Goal: Communication & Community: Participate in discussion

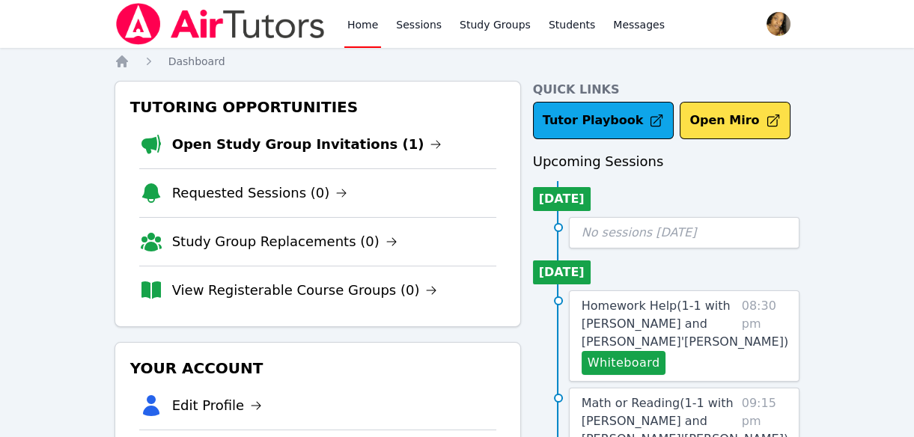
click at [0, 93] on html "Home Sessions Study Groups Students Messages Open user menu Lee'Tayna Hostick O…" at bounding box center [457, 218] width 914 height 437
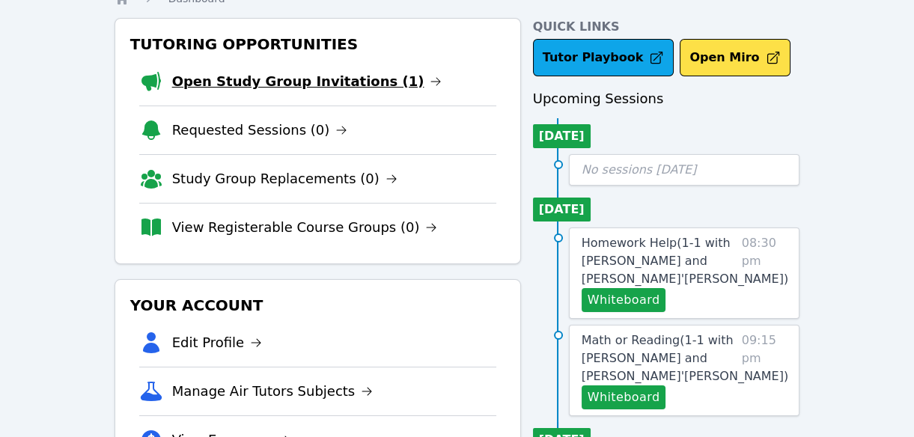
click at [336, 88] on link "Open Study Group Invitations (1)" at bounding box center [307, 81] width 270 height 21
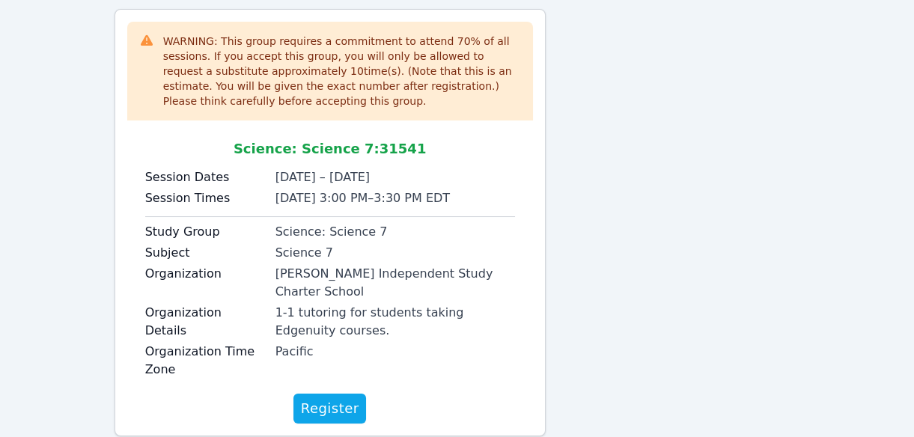
scroll to position [181, 0]
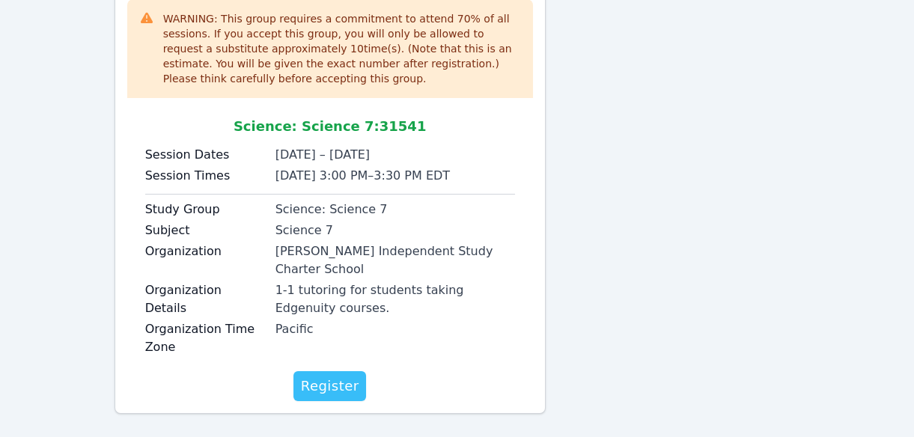
click at [0, 93] on html "Home Sessions Study Groups Students Messages Open user menu Lee'Tayna Hostick O…" at bounding box center [457, 37] width 914 height 437
click at [331, 376] on span "Register" at bounding box center [330, 386] width 58 height 21
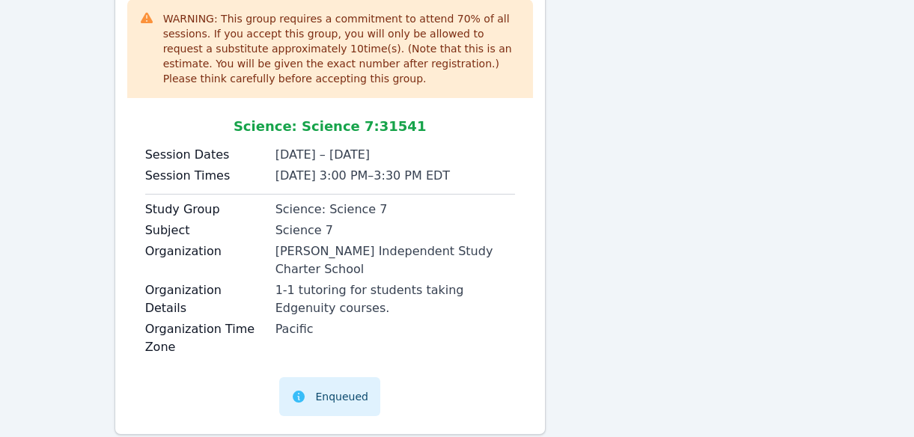
click at [0, 93] on html "Home Sessions Study Groups Students Messages Open user menu Lee'Tayna Hostick O…" at bounding box center [457, 37] width 914 height 437
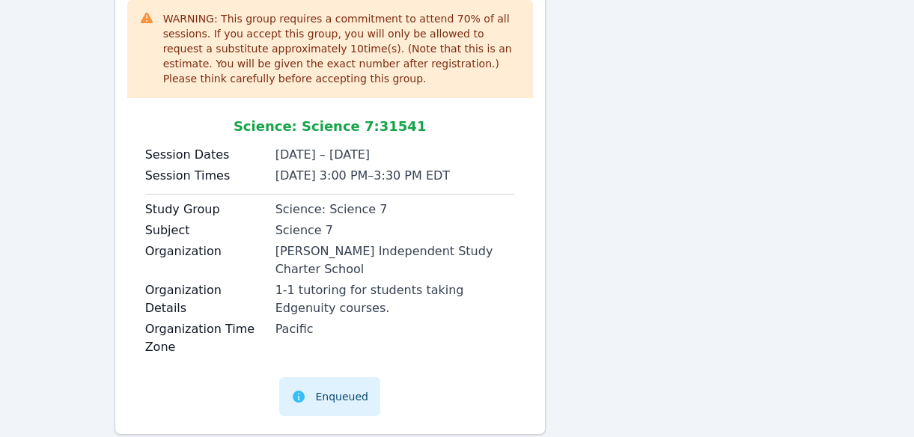
click at [0, 93] on html "Home Sessions Study Groups Students Messages Open user menu Lee'Tayna Hostick O…" at bounding box center [457, 37] width 914 height 437
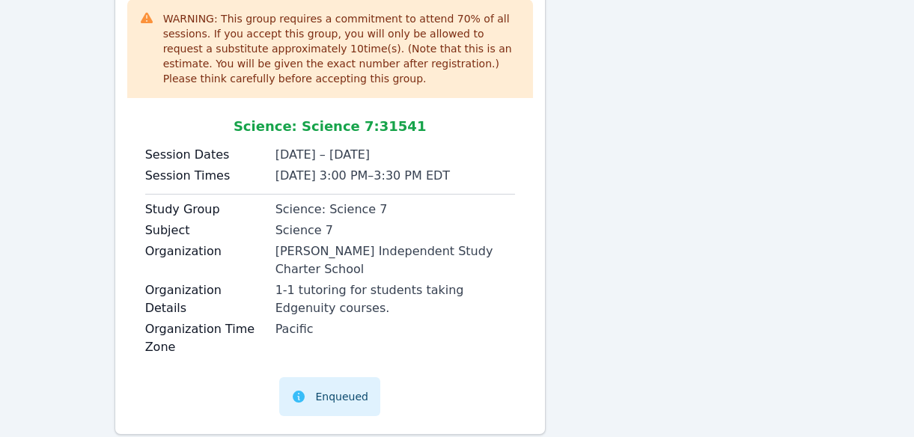
click at [0, 93] on html "Home Sessions Study Groups Students Messages Open user menu Lee'Tayna Hostick O…" at bounding box center [457, 37] width 914 height 437
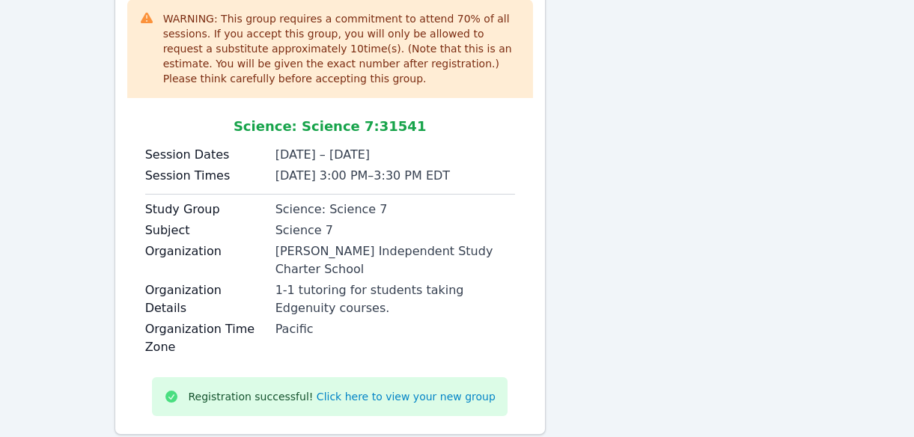
click at [0, 93] on html "Home Sessions Study Groups Students Messages Open user menu Lee'Tayna Hostick O…" at bounding box center [457, 37] width 914 height 437
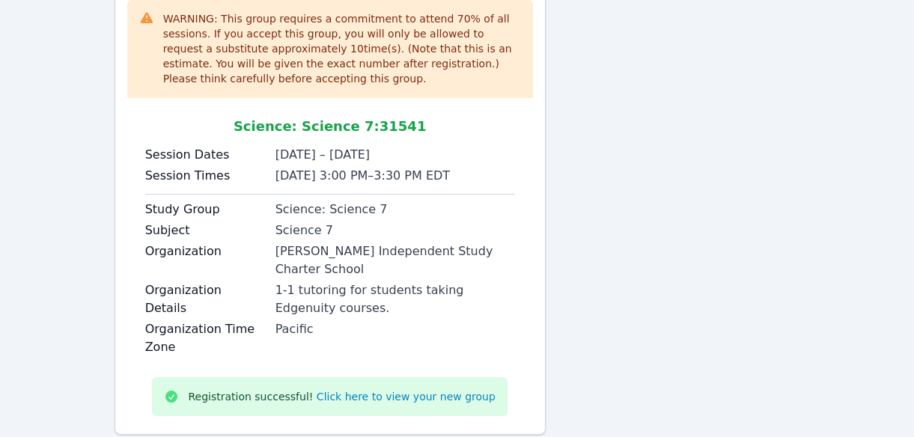
click at [0, 93] on html "Home Sessions Study Groups Students Messages Open user menu Lee'Tayna Hostick O…" at bounding box center [457, 37] width 914 height 437
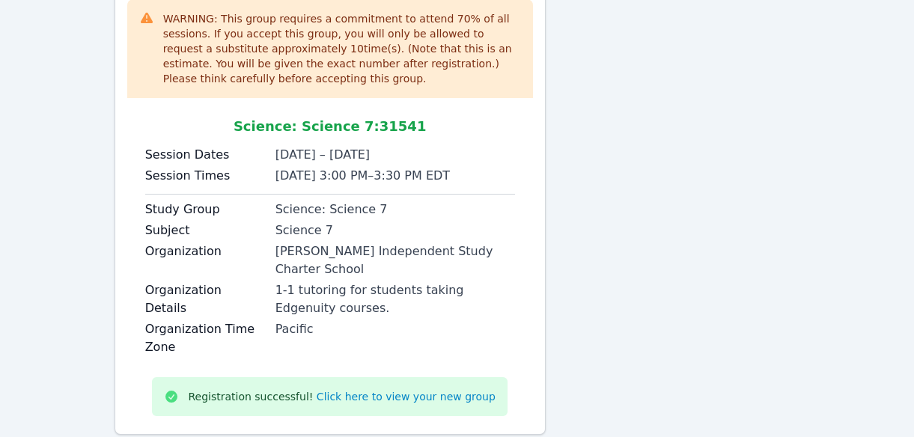
click at [0, 93] on html "Home Sessions Study Groups Students Messages Open user menu Lee'Tayna Hostick O…" at bounding box center [457, 37] width 914 height 437
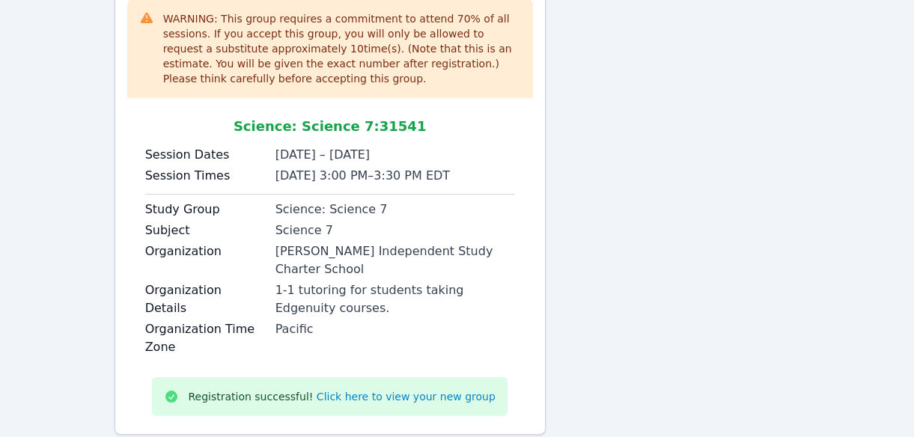
click at [0, 93] on html "Home Sessions Study Groups Students Messages Open user menu Lee'Tayna Hostick O…" at bounding box center [457, 37] width 914 height 437
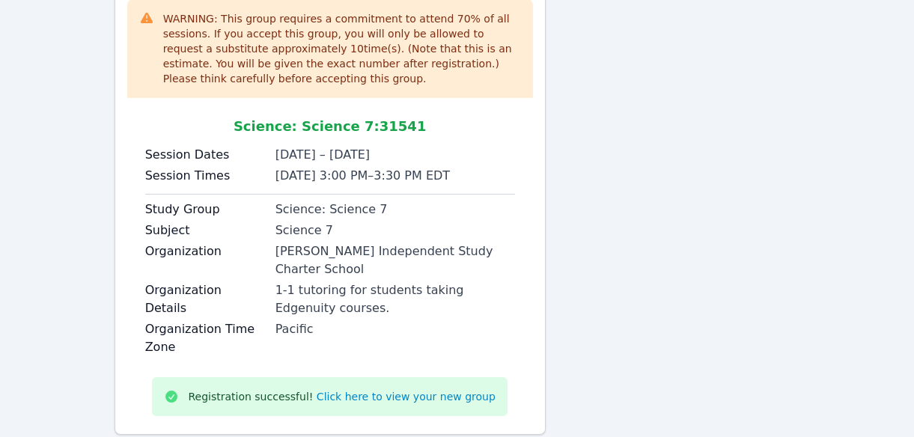
click at [0, 93] on html "Home Sessions Study Groups Students Messages Open user menu Lee'Tayna Hostick O…" at bounding box center [457, 37] width 914 height 437
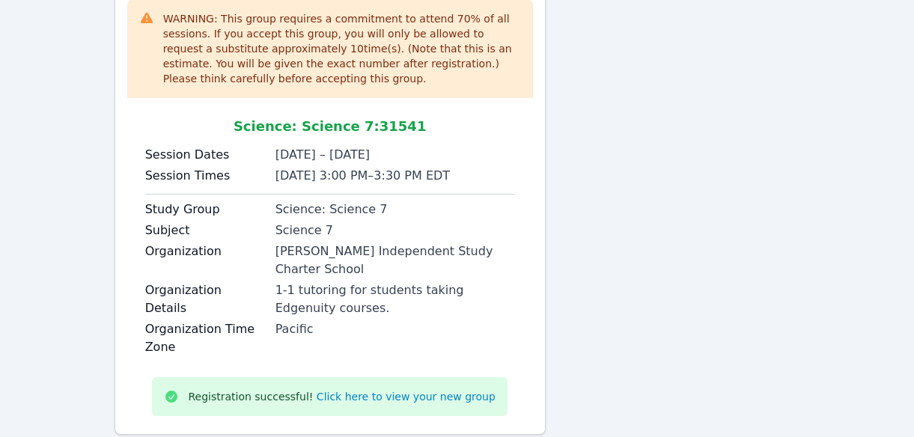
click at [0, 93] on html "Home Sessions Study Groups Students Messages Open user menu Lee'Tayna Hostick O…" at bounding box center [457, 37] width 914 height 437
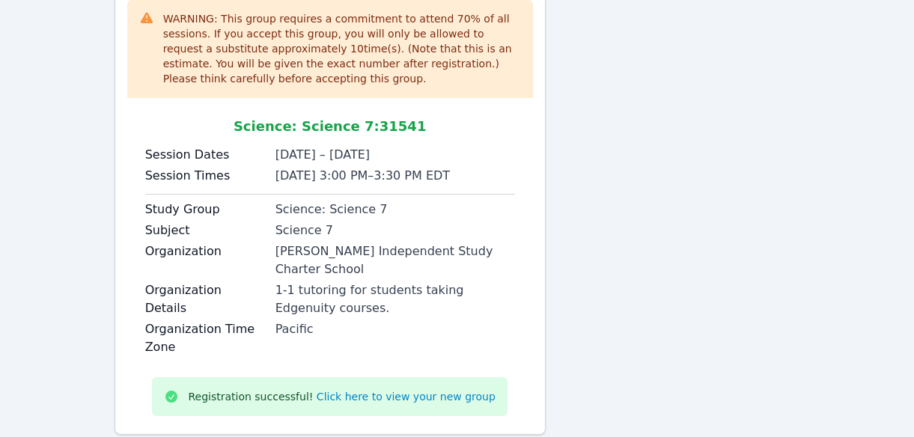
click at [0, 93] on html "Home Sessions Study Groups Students Messages Open user menu Lee'Tayna Hostick O…" at bounding box center [457, 37] width 914 height 437
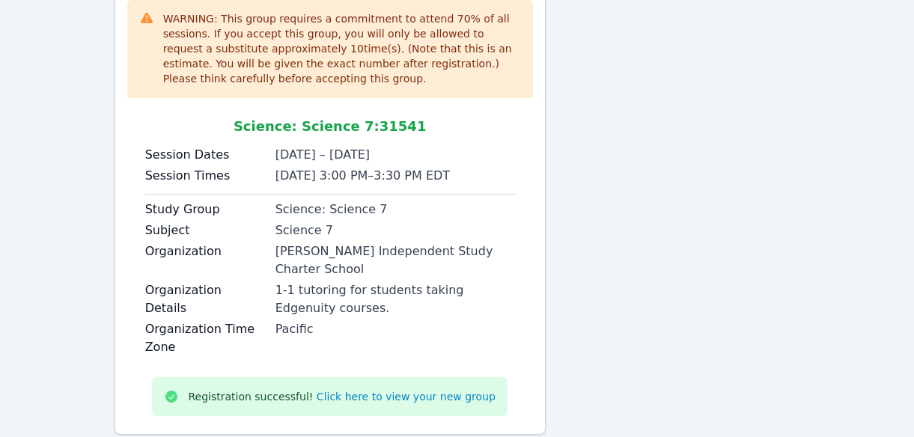
click at [0, 93] on html "Home Sessions Study Groups Students Messages Open user menu Lee'Tayna Hostick O…" at bounding box center [457, 37] width 914 height 437
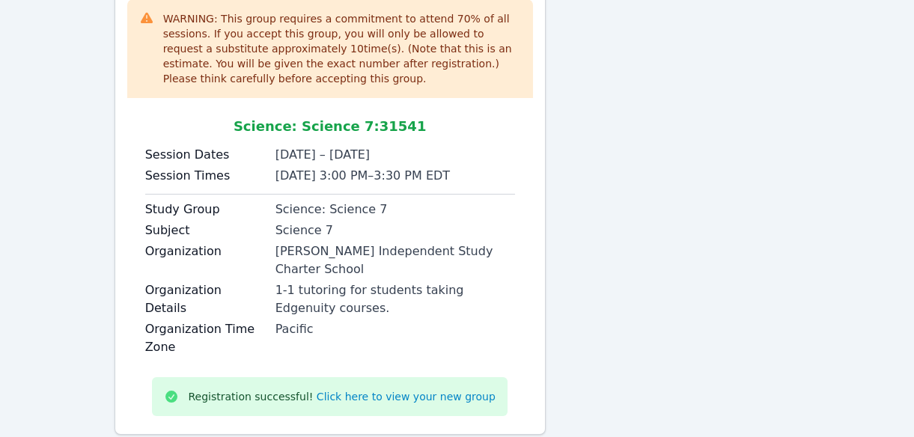
click at [0, 93] on html "Home Sessions Study Groups Students Messages Open user menu Lee'Tayna Hostick O…" at bounding box center [457, 37] width 914 height 437
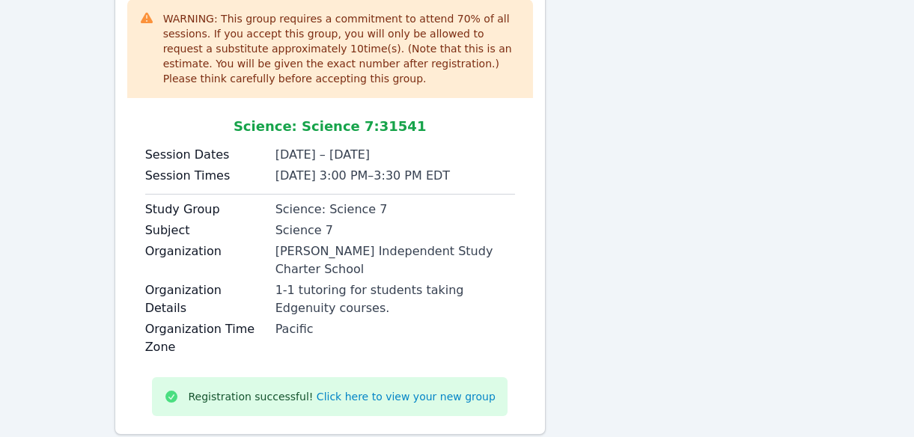
click at [0, 93] on html "Home Sessions Study Groups Students Messages Open user menu Lee'Tayna Hostick O…" at bounding box center [457, 37] width 914 height 437
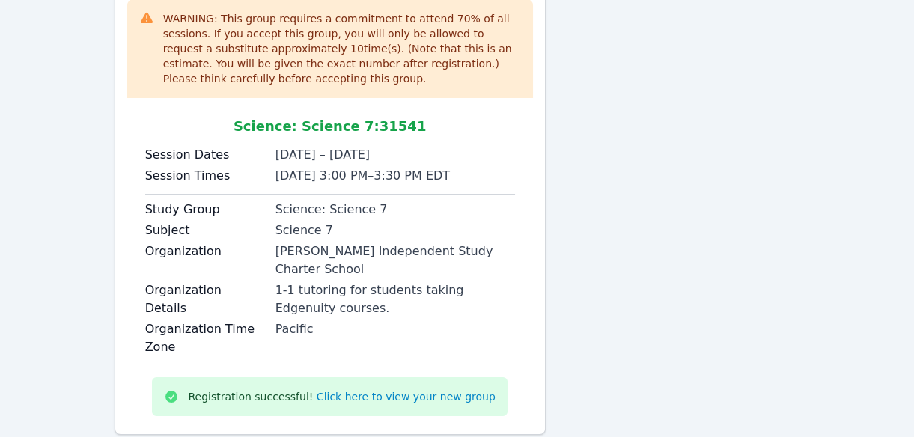
click at [0, 93] on html "Home Sessions Study Groups Students Messages Open user menu Lee'Tayna Hostick O…" at bounding box center [457, 37] width 914 height 437
click at [52, 221] on div "Home Sessions Study Groups Students Messages Open user menu Lee'Tayna Hostick O…" at bounding box center [457, 148] width 914 height 658
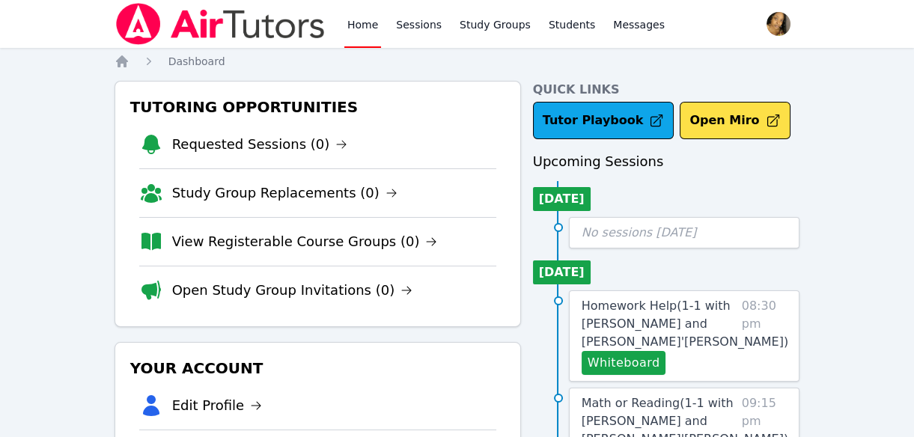
click at [52, 1] on nav "Home Sessions Study Groups Students Messages Open user menu [PERSON_NAME]'[PERS…" at bounding box center [457, 24] width 914 height 48
